Goal: Understand process/instructions: Learn how to perform a task or action

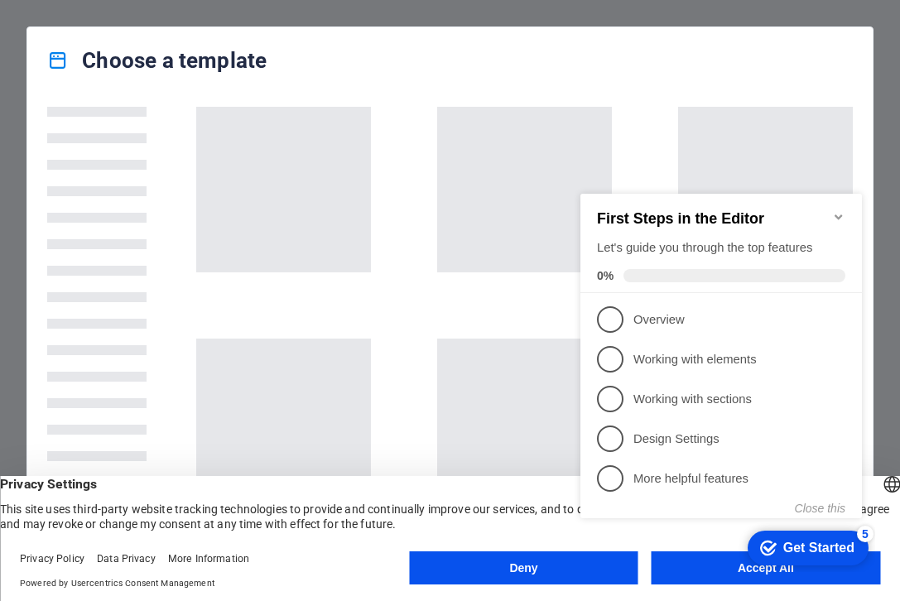
click div "checkmark Get Started 5 First Steps in the Editor Let's guide you through the t…"
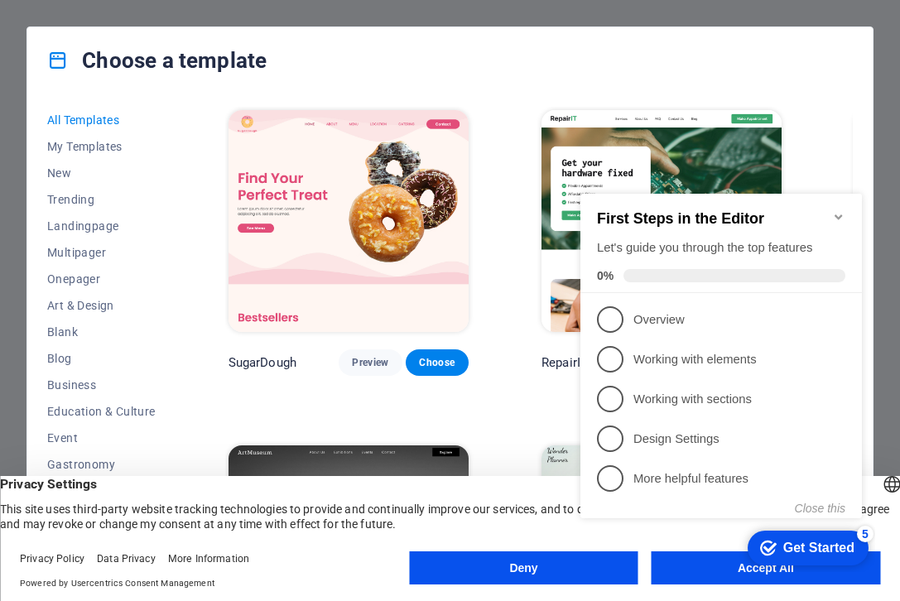
click at [701, 573] on appcues-checklist "Contextual help checklist present on screen" at bounding box center [724, 373] width 301 height 406
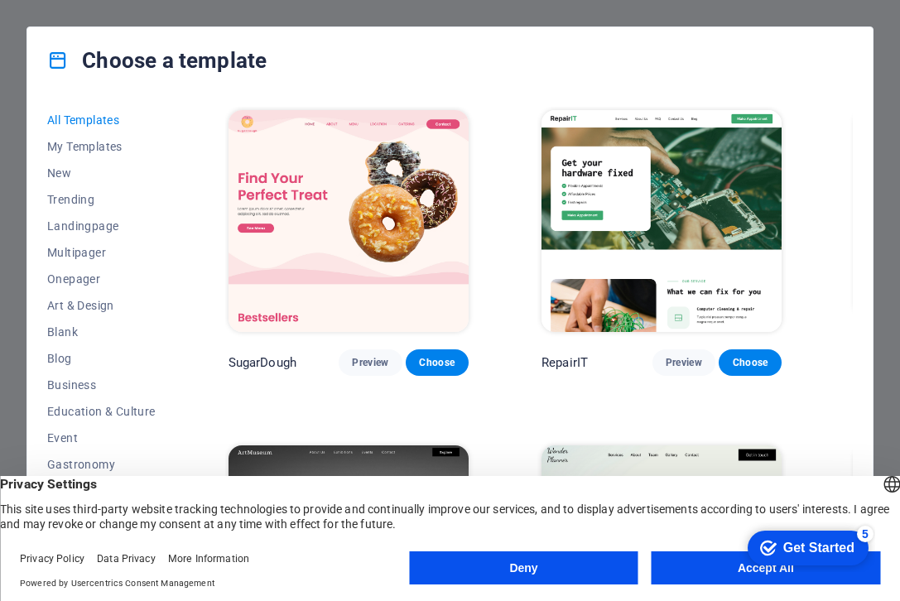
click at [701, 570] on button "Accept All" at bounding box center [765, 567] width 228 height 33
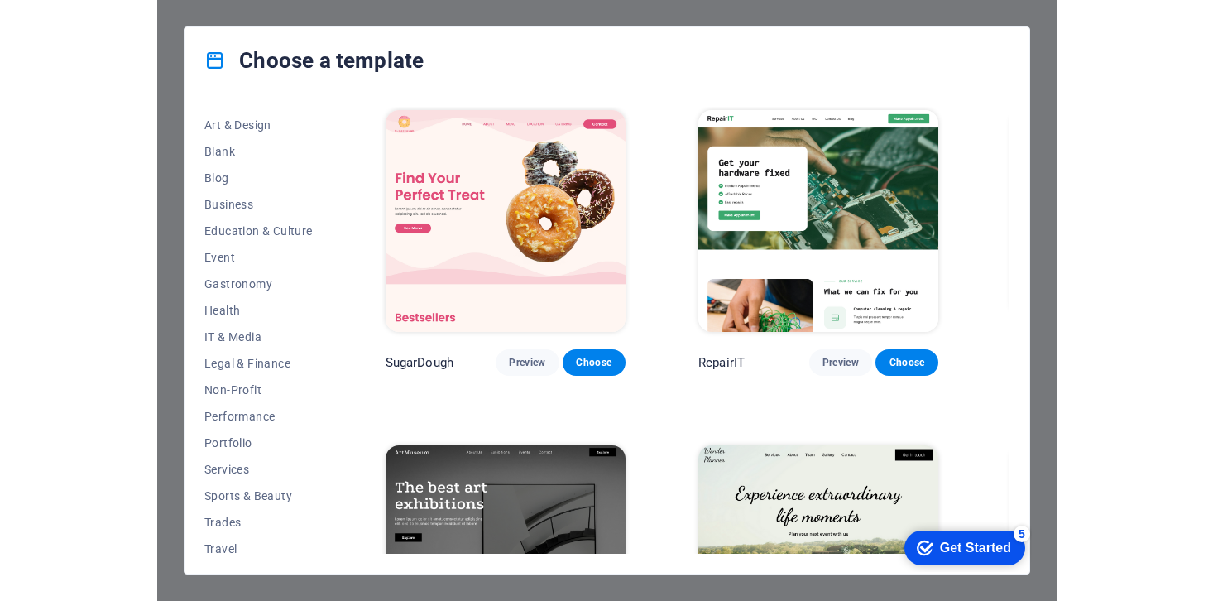
scroll to position [215, 0]
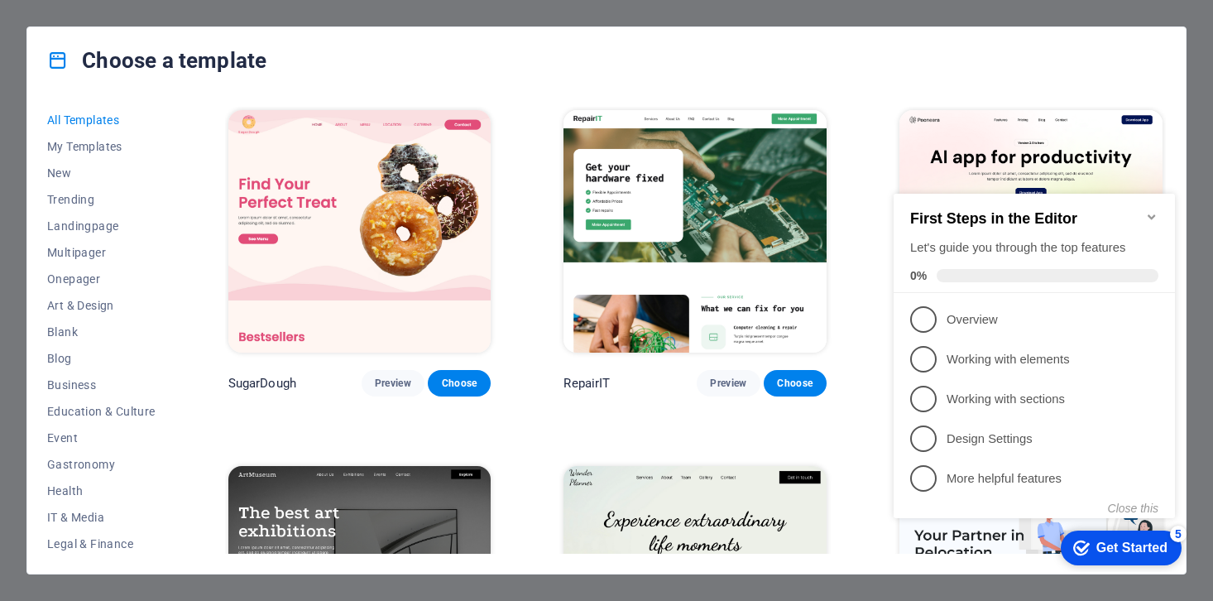
click at [899, 545] on div "Get Started" at bounding box center [1132, 548] width 71 height 15
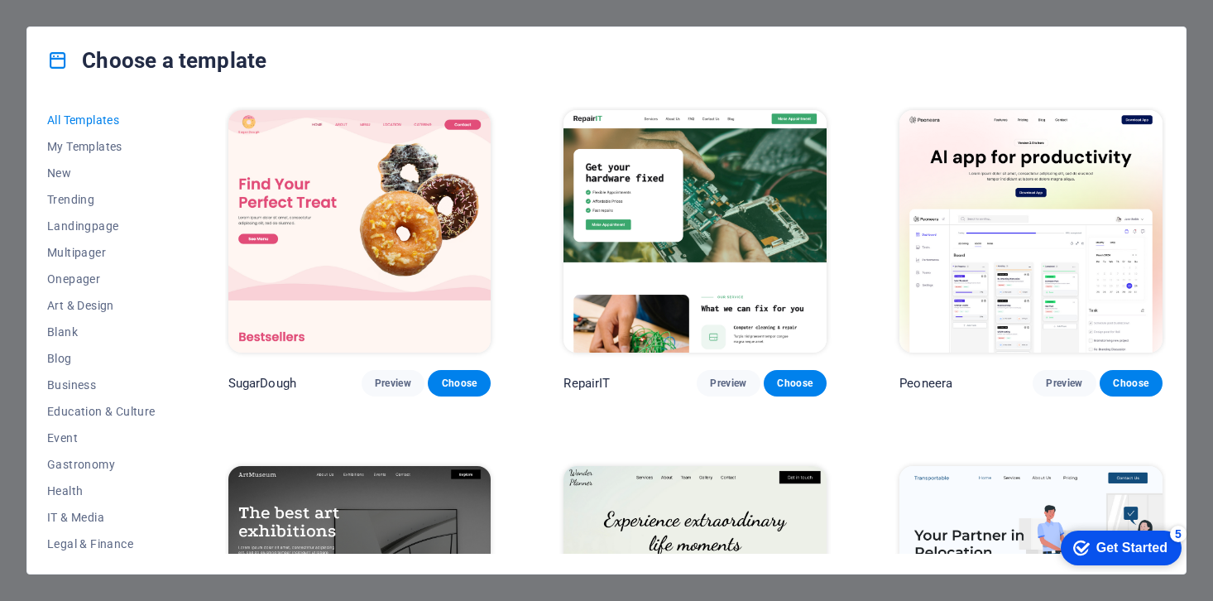
click at [899, 545] on div "Get Started" at bounding box center [1132, 548] width 71 height 15
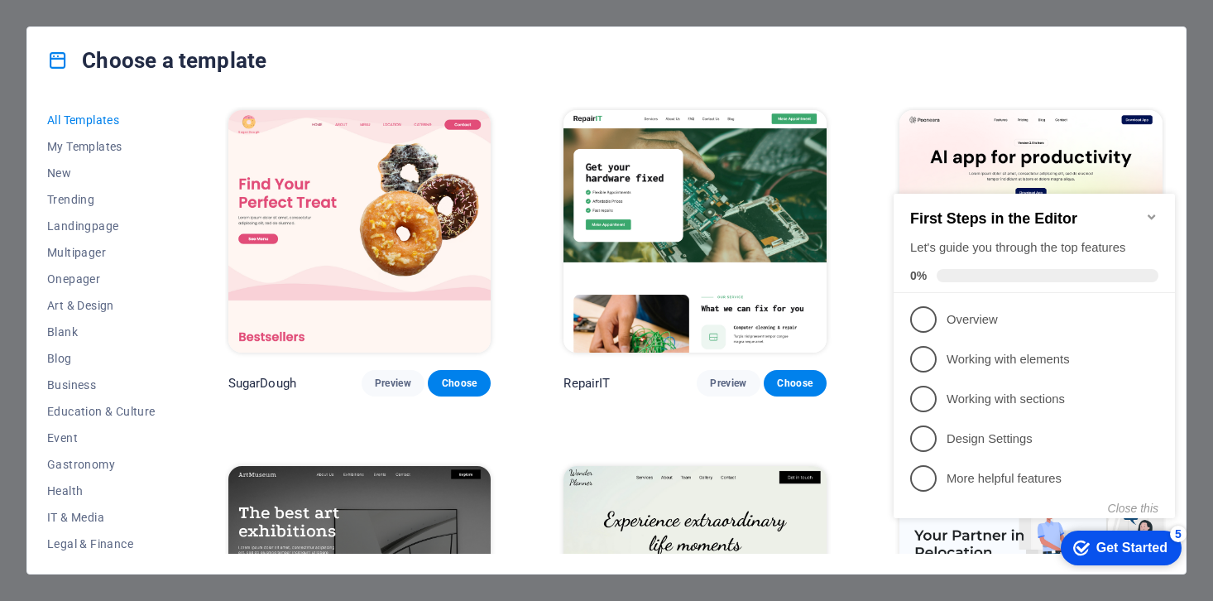
click at [899, 550] on div "Get Started" at bounding box center [1132, 548] width 71 height 15
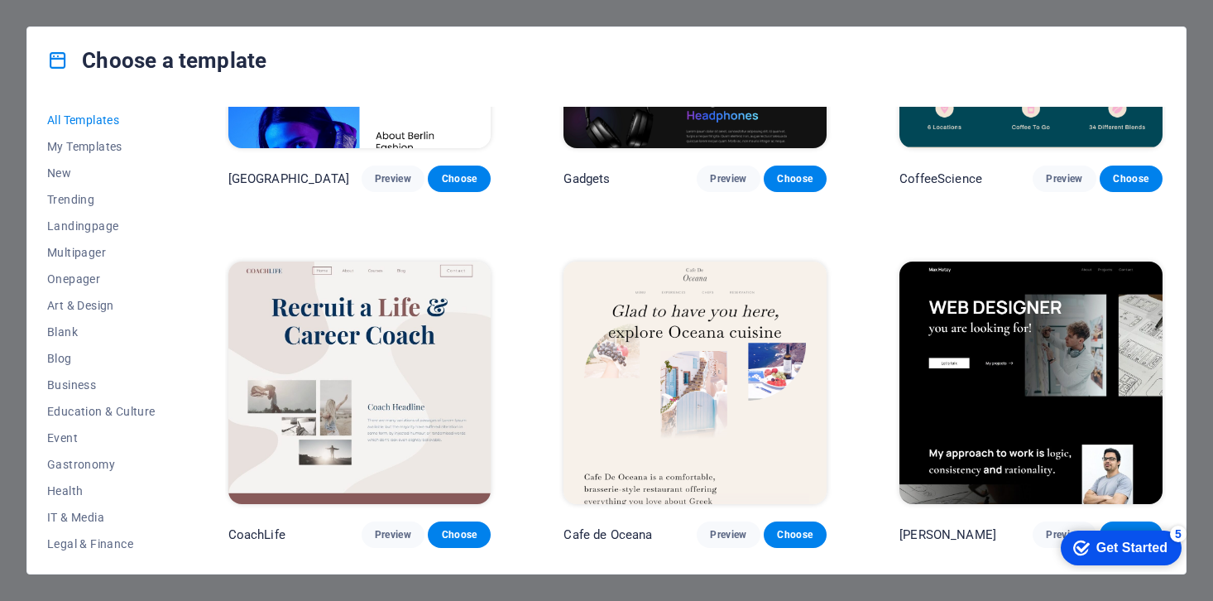
scroll to position [4470, 0]
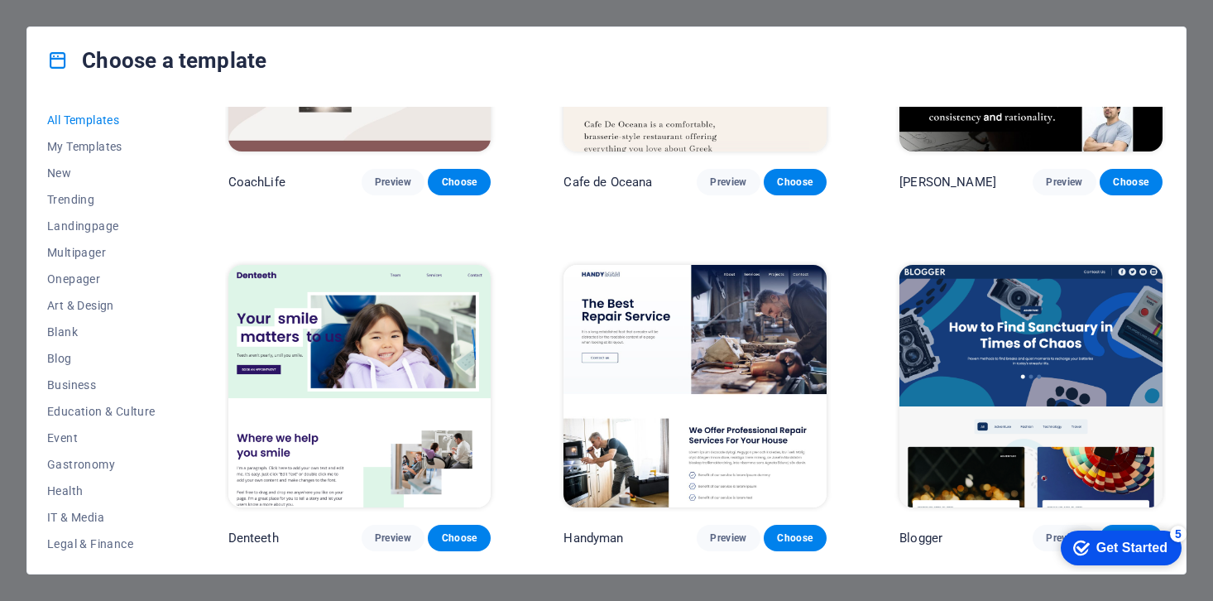
click at [22, 2] on div "Choose a template All Templates My Templates New Trending Landingpage Multipage…" at bounding box center [606, 300] width 1213 height 601
